Goal: Task Accomplishment & Management: Complete application form

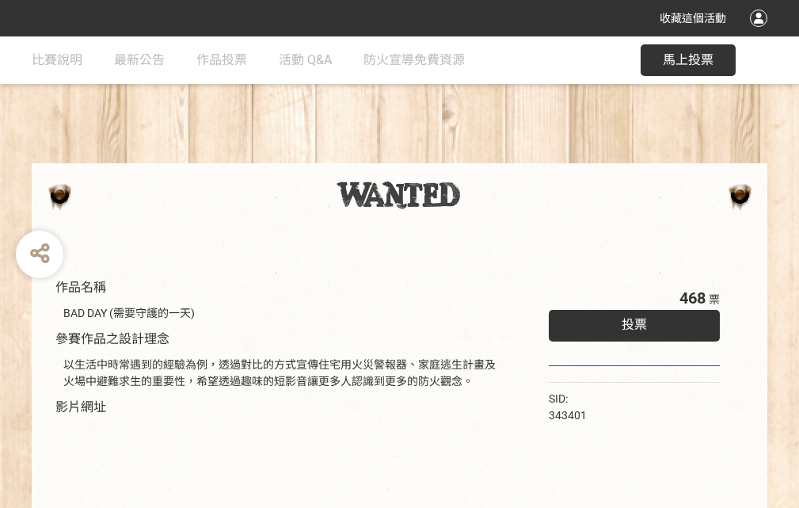
click at [761, 33] on div "收藏這個活動" at bounding box center [399, 18] width 799 height 36
click at [495, 156] on div "作品名稱 BAD DAY (需要守護的一天) 參賽作品之設計理念 以生活中時常遇到的經驗為例，透過對比的方式宣傳住宅用火災警報器、家庭逃生計畫及火場中避難求生…" at bounding box center [399, 369] width 799 height 666
click at [631, 321] on span "投票" at bounding box center [634, 324] width 25 height 15
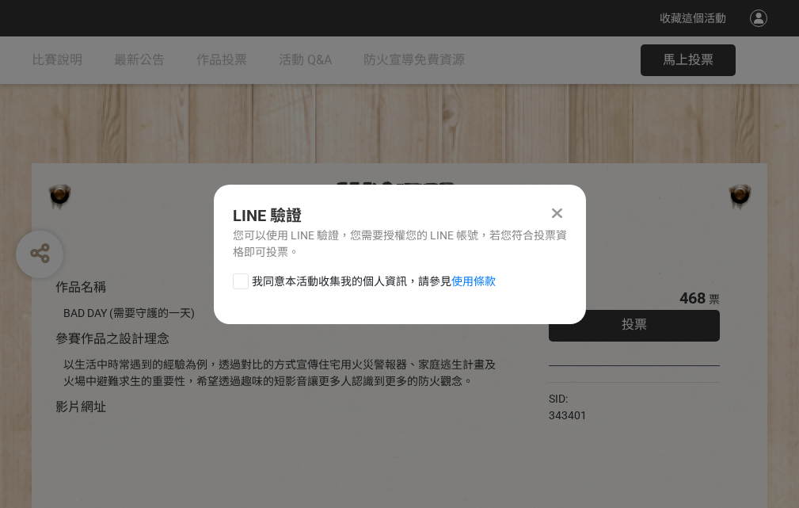
click at [239, 278] on div at bounding box center [241, 281] width 16 height 16
checkbox input "true"
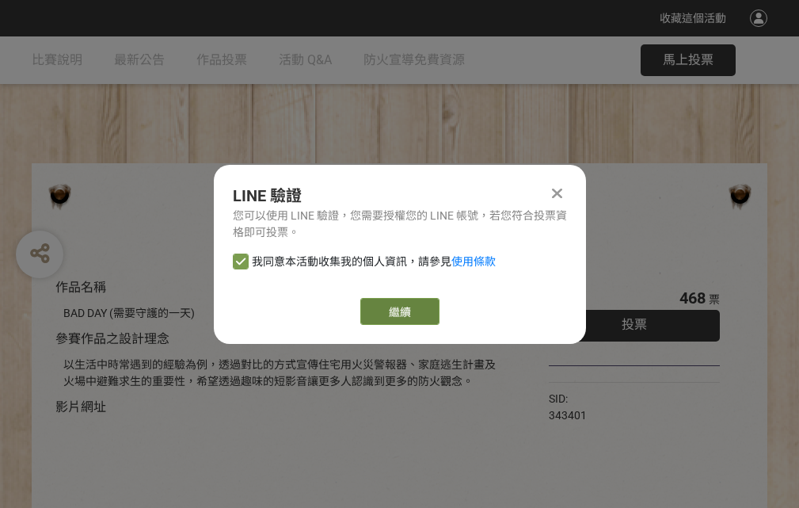
click at [399, 311] on link "繼續" at bounding box center [400, 311] width 79 height 27
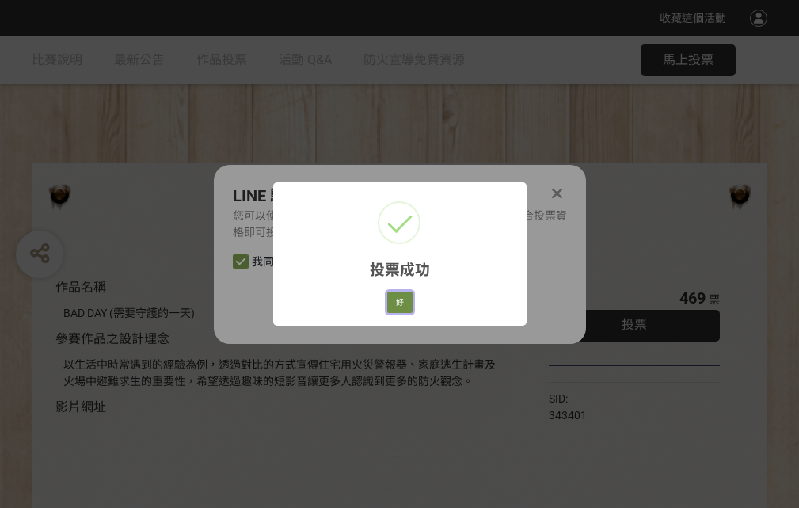
click at [395, 299] on button "好" at bounding box center [399, 303] width 25 height 22
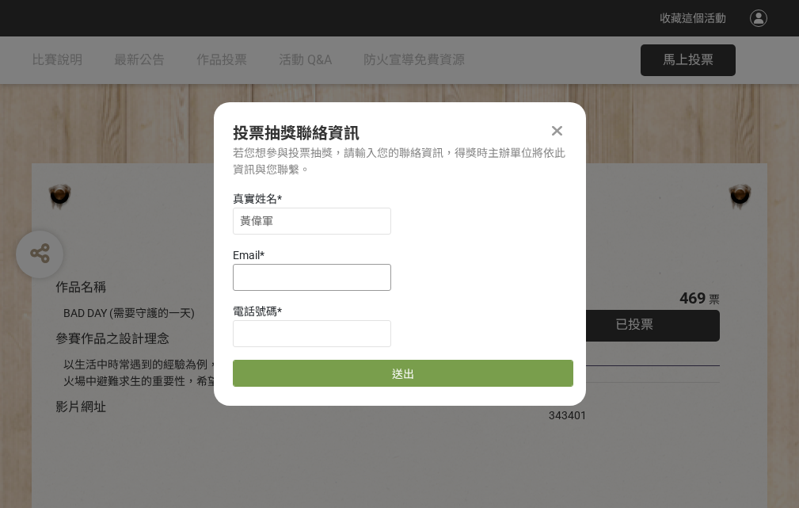
click at [317, 277] on input at bounding box center [312, 277] width 158 height 27
type input "[EMAIL_ADDRESS][DOMAIN_NAME]"
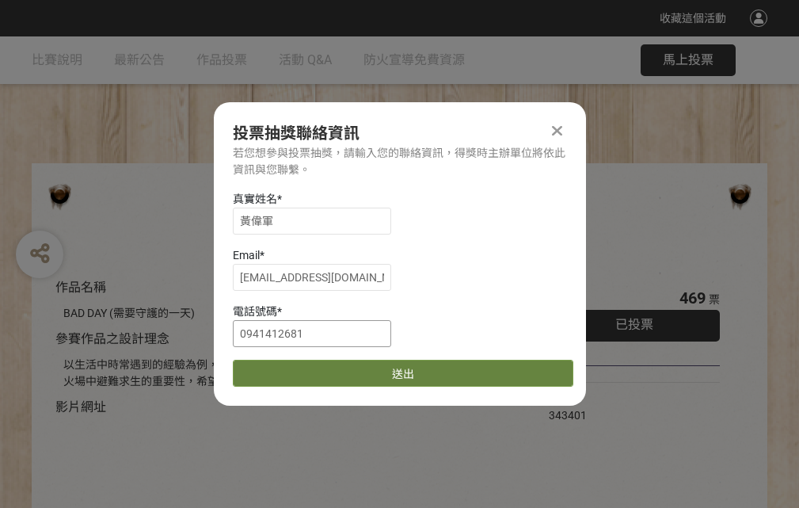
type input "0941412681"
click at [278, 368] on button "送出" at bounding box center [403, 373] width 341 height 27
